Goal: Task Accomplishment & Management: Manage account settings

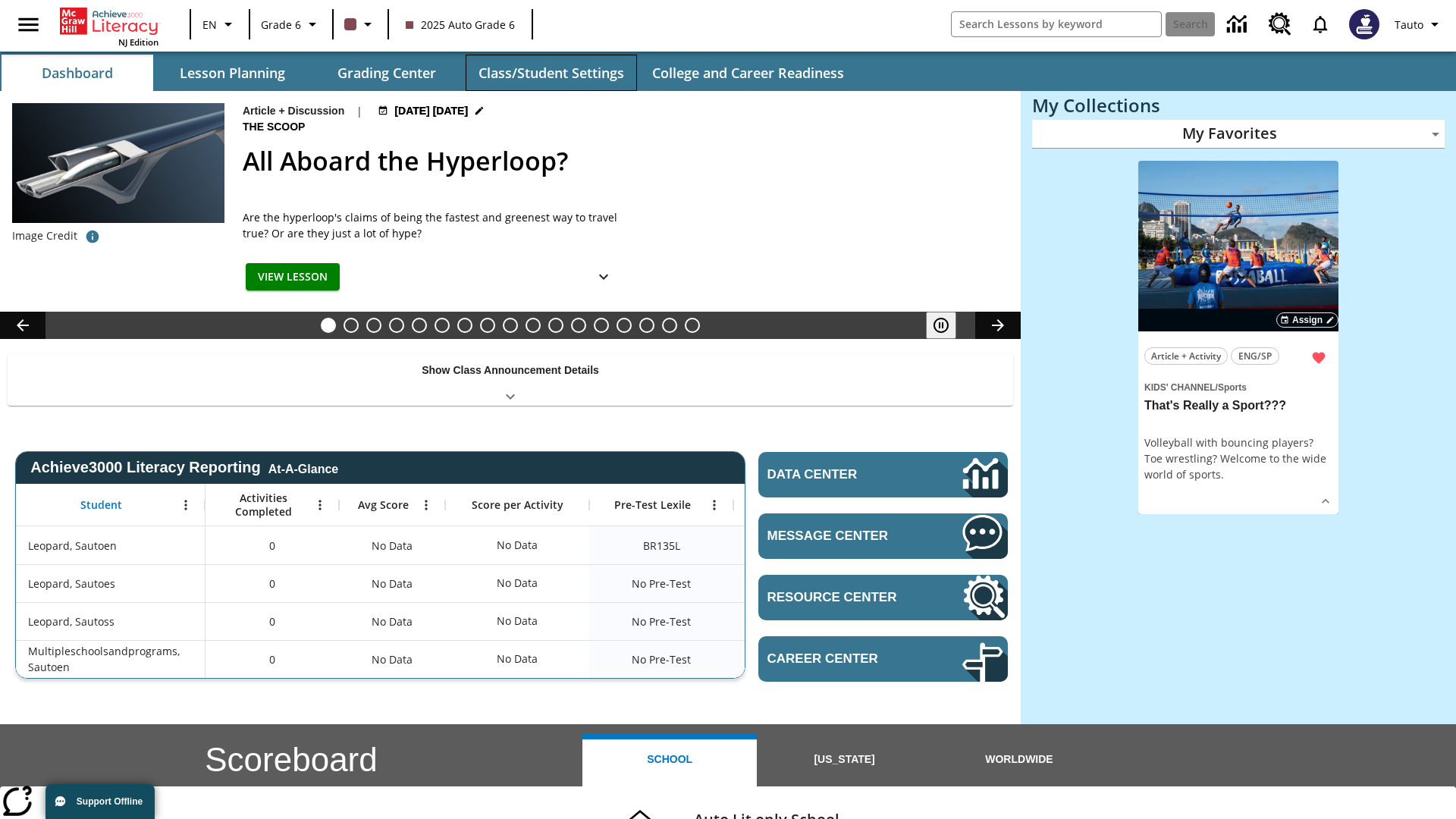
click at [551, 73] on button "Class/Student Settings" at bounding box center [551, 73] width 171 height 36
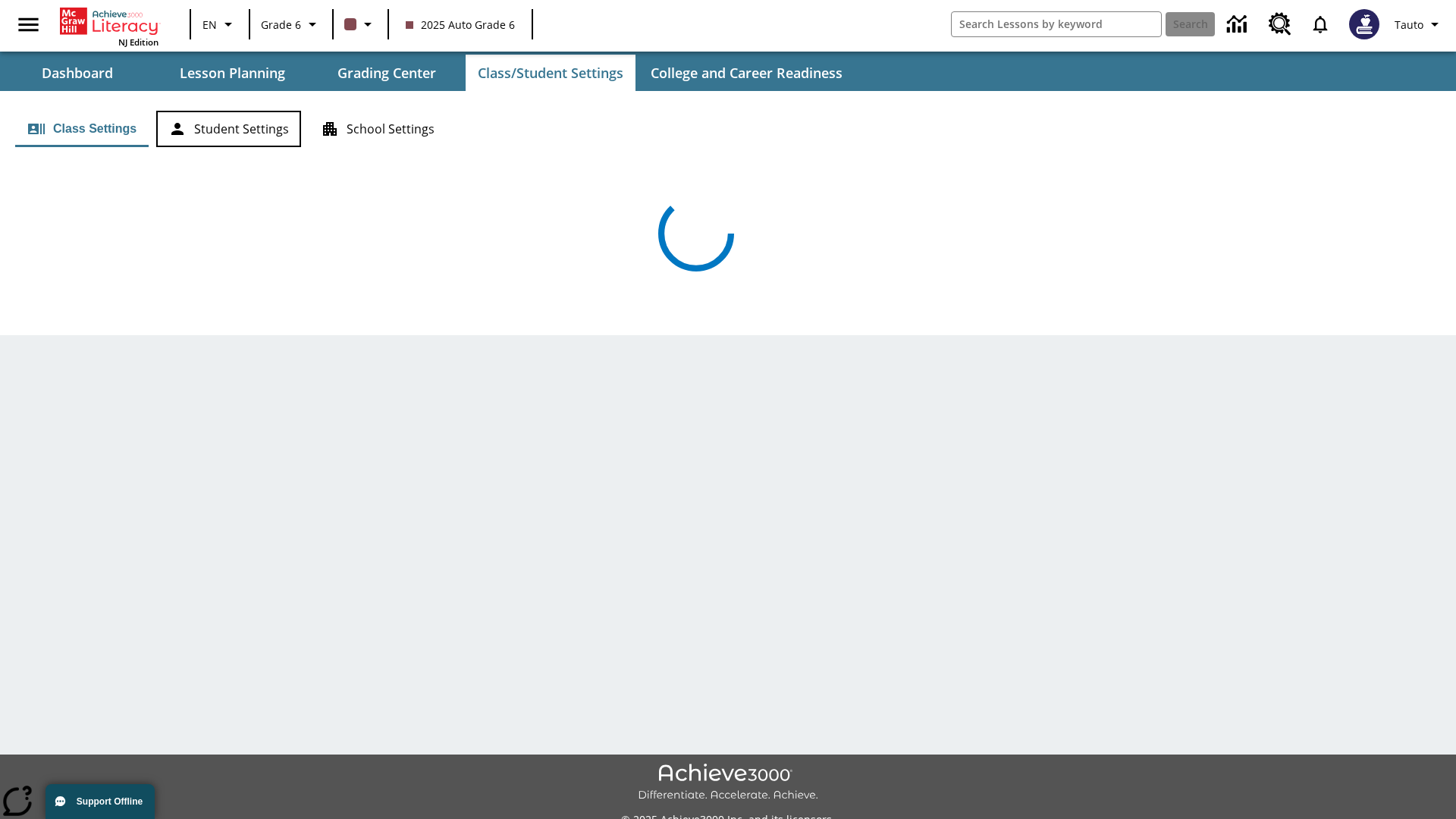
click at [228, 129] on button "Student Settings" at bounding box center [228, 129] width 145 height 36
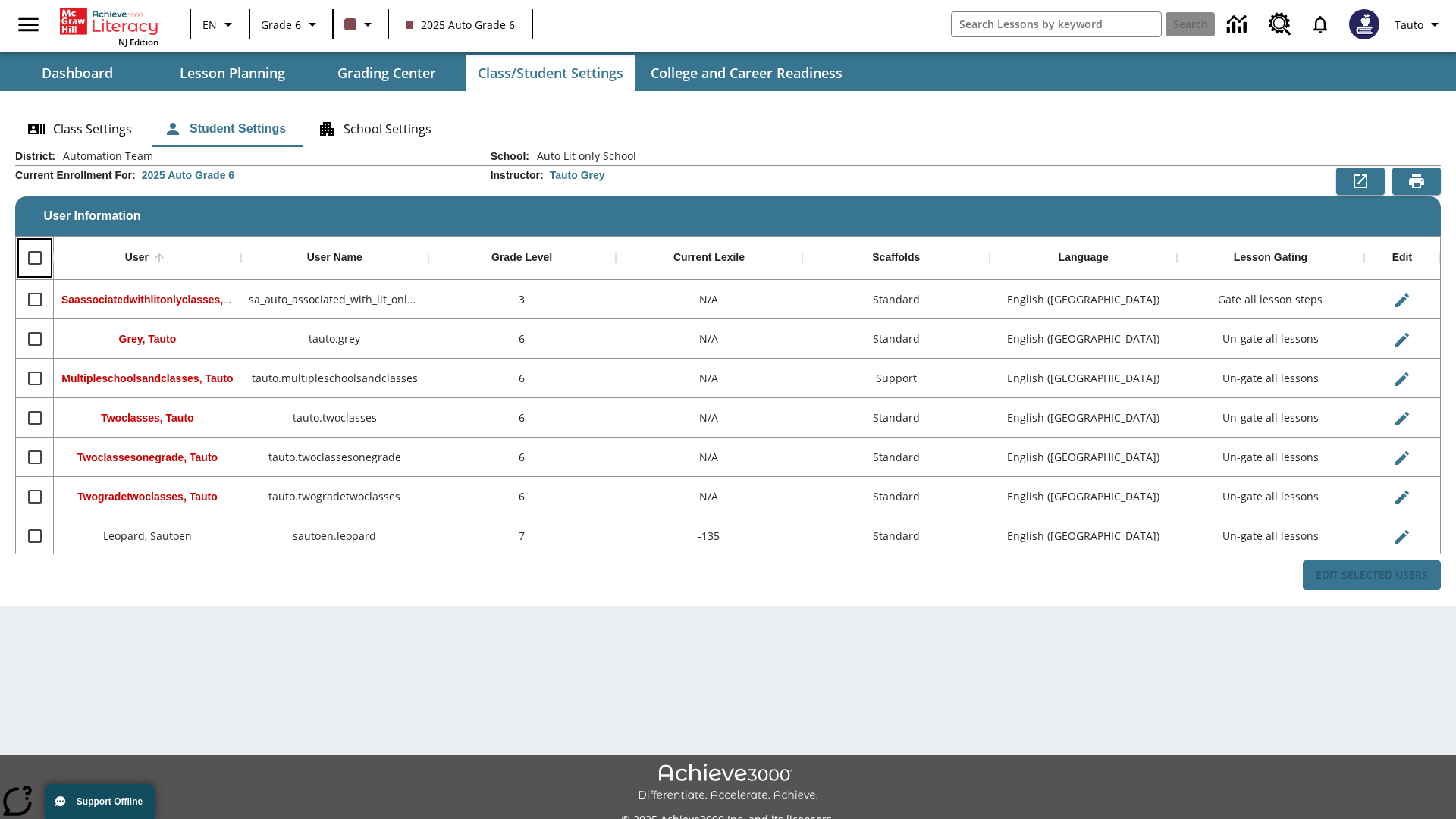
click at [34, 258] on input "Select all rows" at bounding box center [35, 257] width 32 height 32
checkbox input "true"
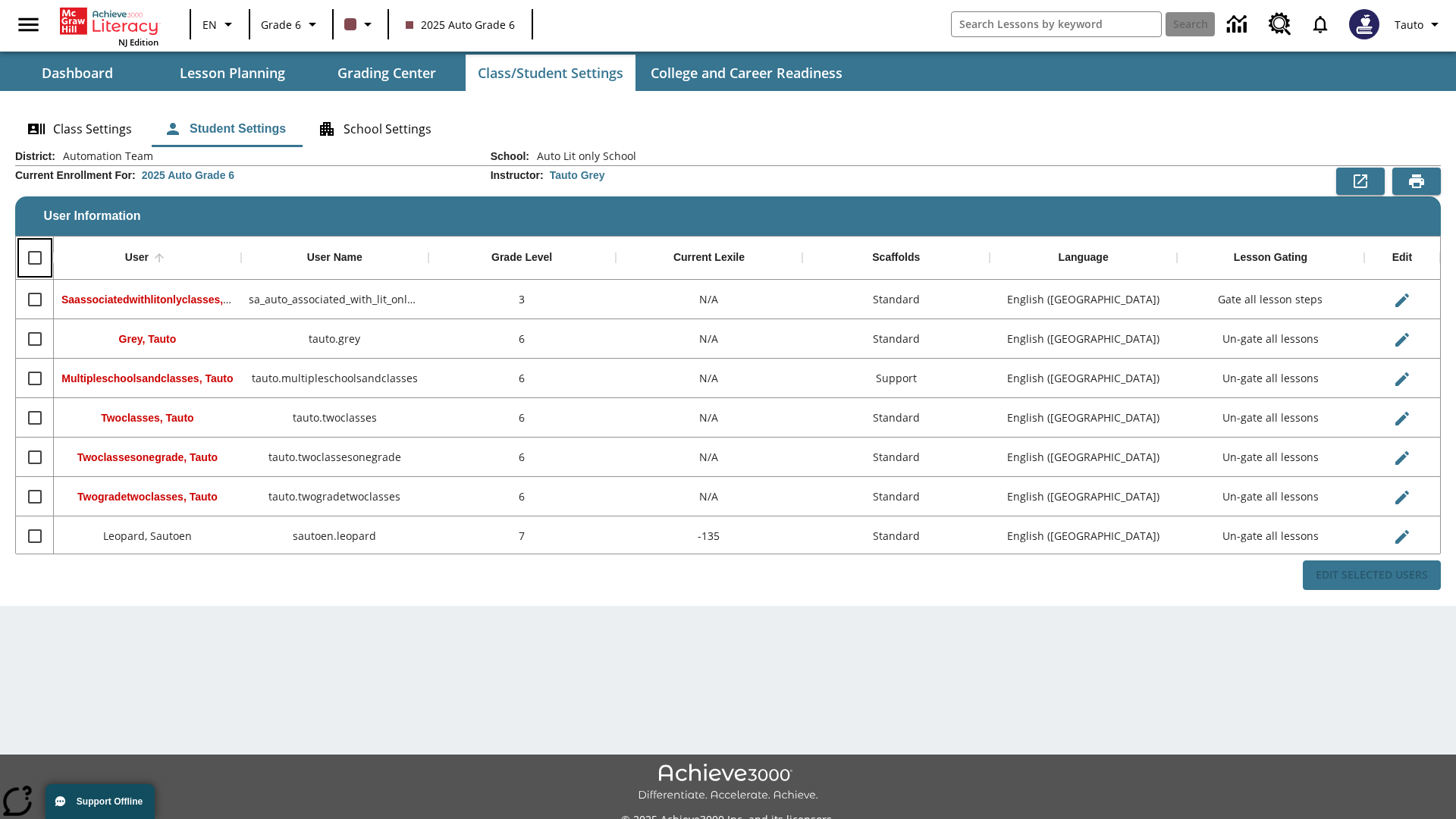
checkbox input "true"
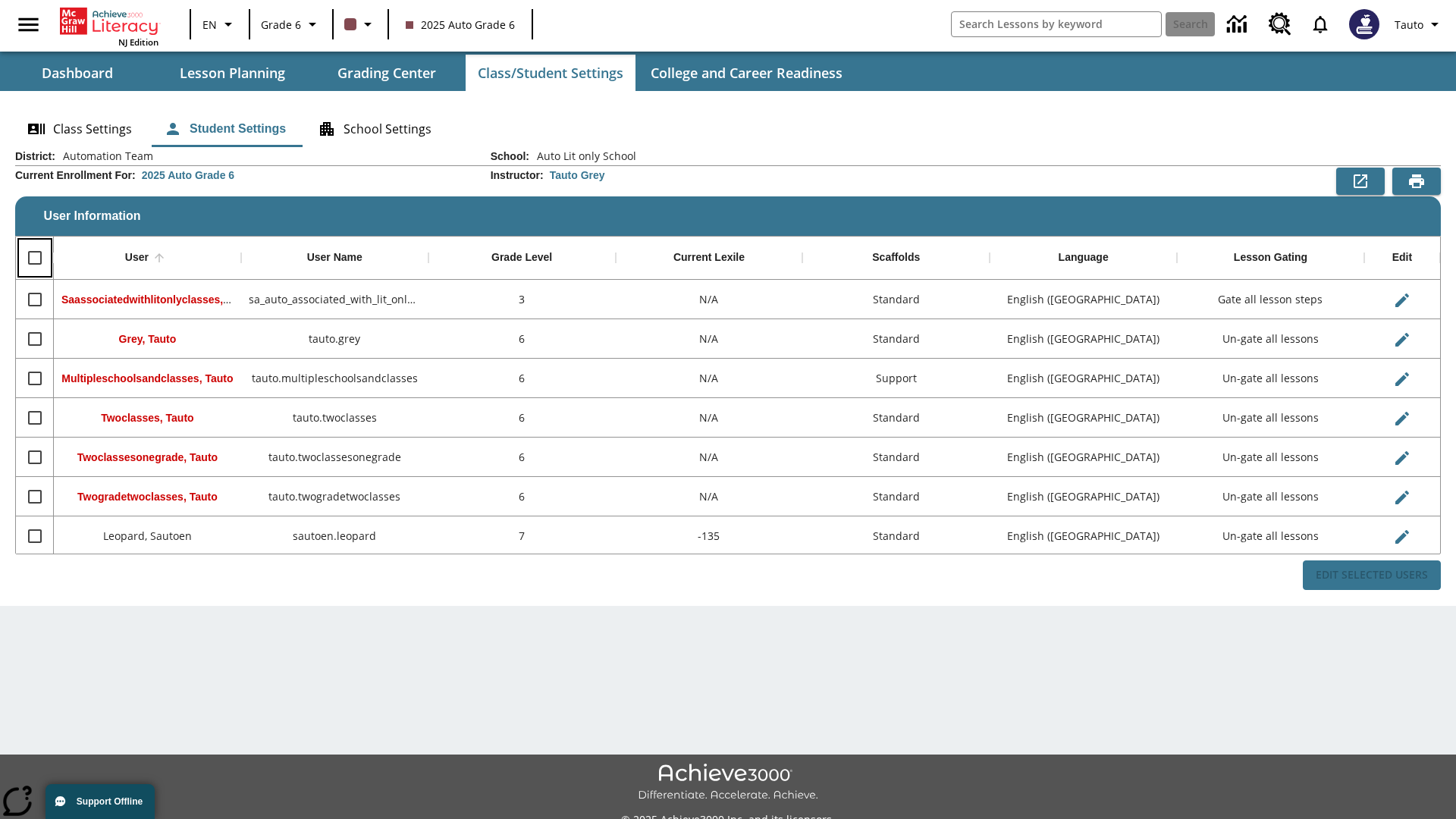
checkbox input "true"
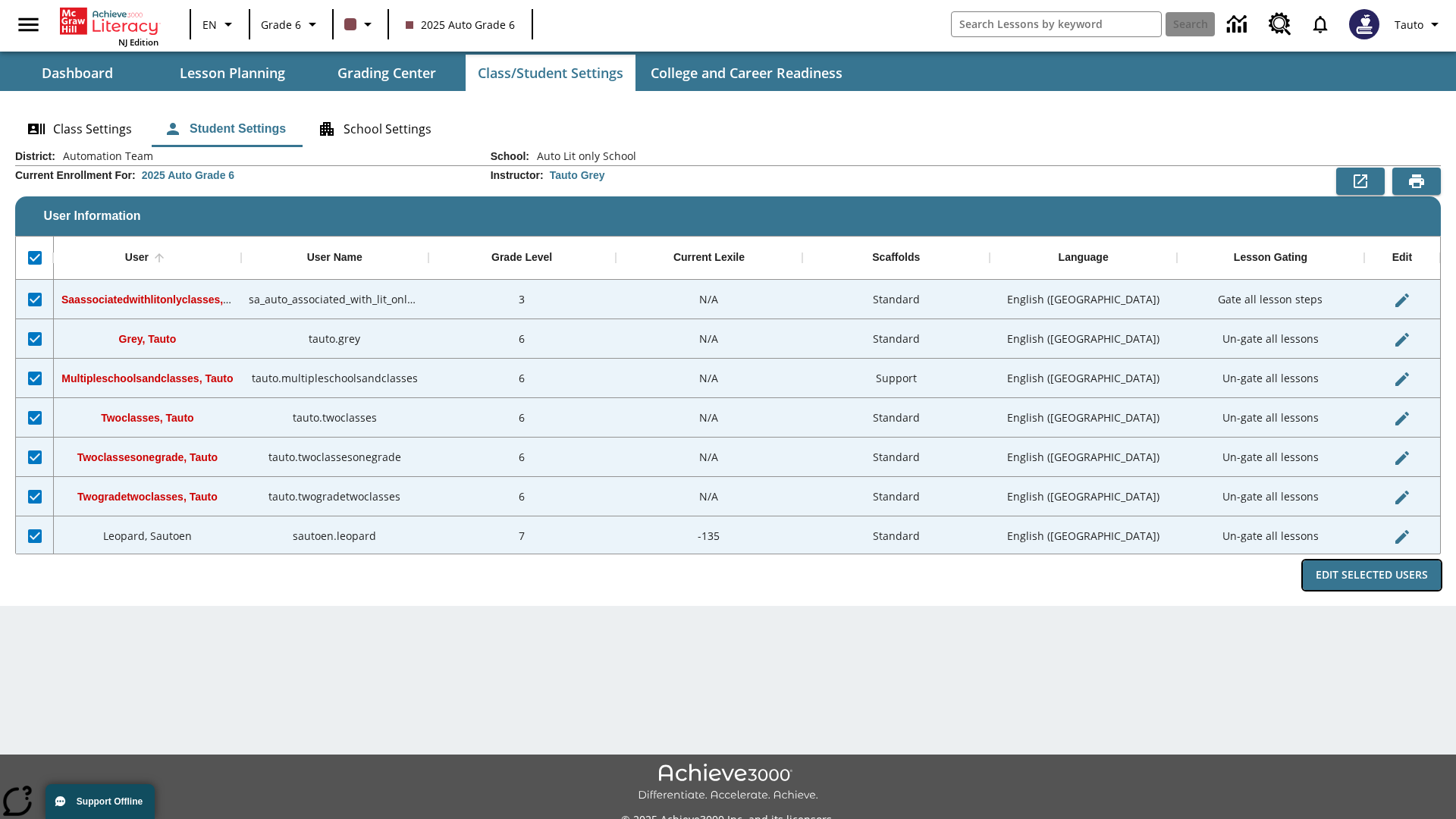
click at [1372, 575] on button "Edit Selected Users" at bounding box center [1372, 575] width 138 height 29
